Goal: Transaction & Acquisition: Purchase product/service

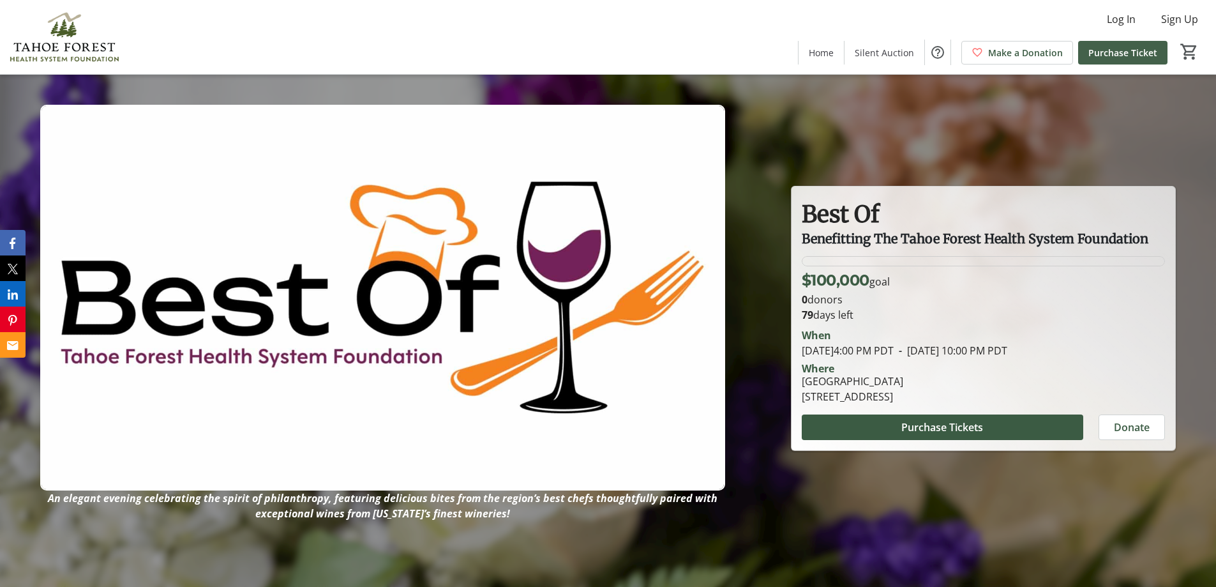
click at [1113, 50] on span "Purchase Ticket" at bounding box center [1122, 52] width 69 height 13
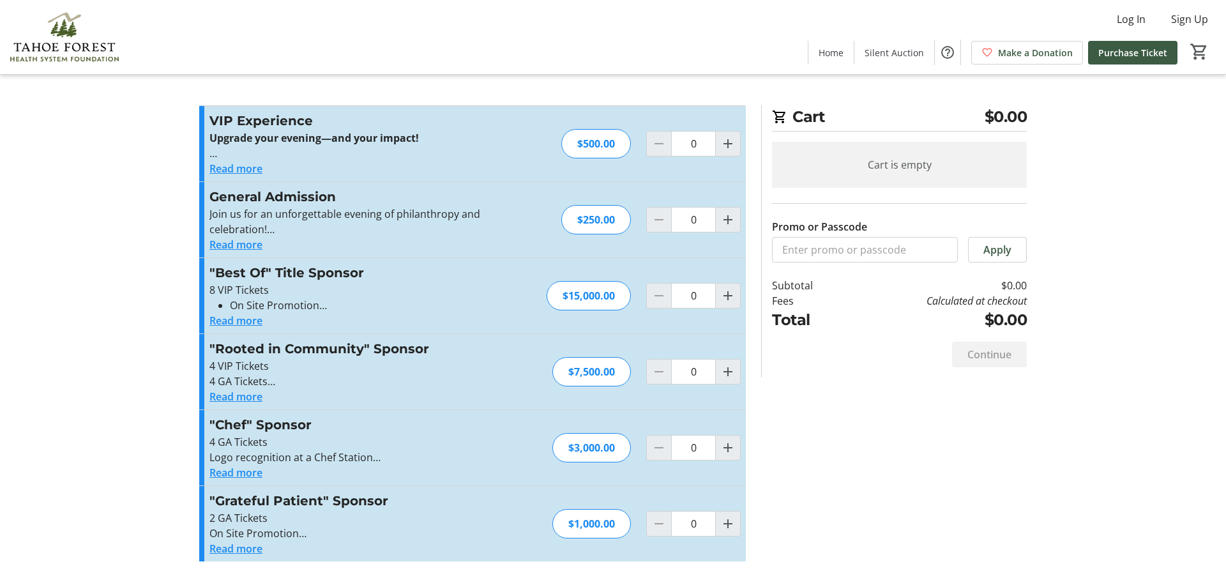
click at [723, 292] on mat-icon "Increment by one" at bounding box center [727, 295] width 15 height 15
click at [723, 292] on div at bounding box center [728, 296] width 26 height 26
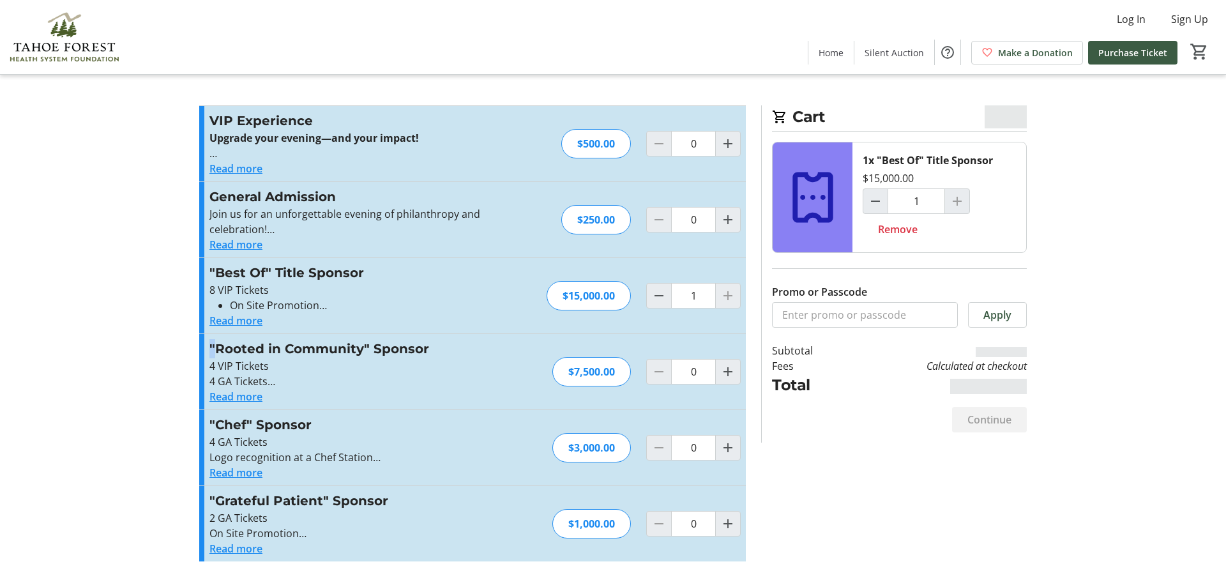
click at [656, 293] on mat-icon "Decrement by one" at bounding box center [658, 295] width 15 height 15
type input "0"
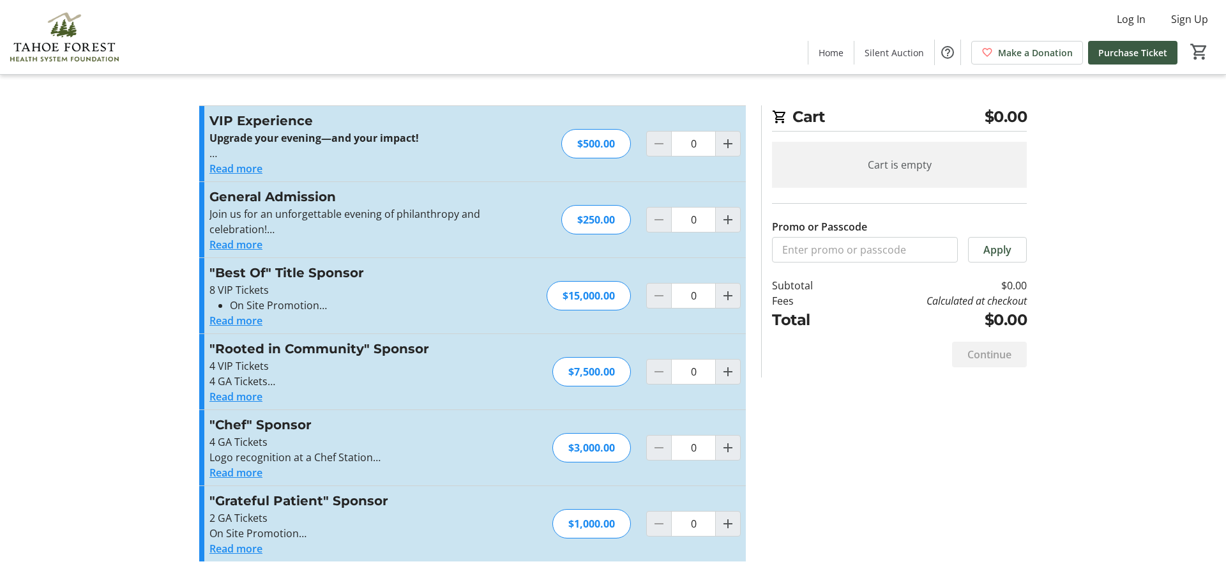
click at [82, 370] on tr-checkout-feature-upsell-ui "Cart $0.00 Cart is empty Promo or Passcode Apply Subtotal $0.00 Fees Calculated…" at bounding box center [613, 293] width 1226 height 587
click at [69, 45] on img at bounding box center [65, 37] width 114 height 64
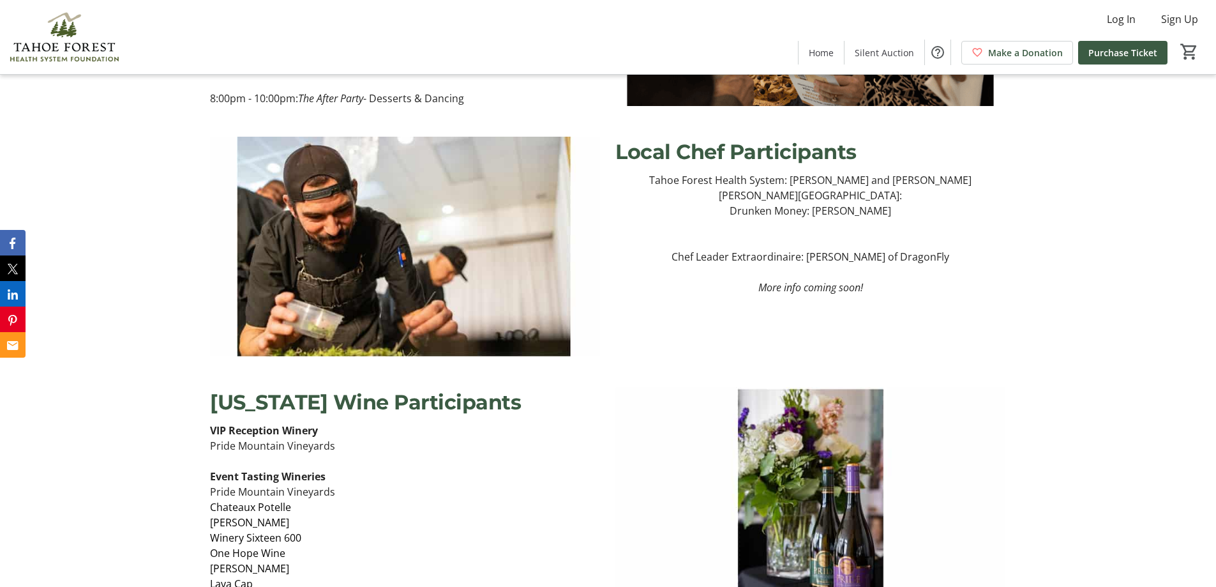
scroll to position [1340, 0]
